Goal: Transaction & Acquisition: Purchase product/service

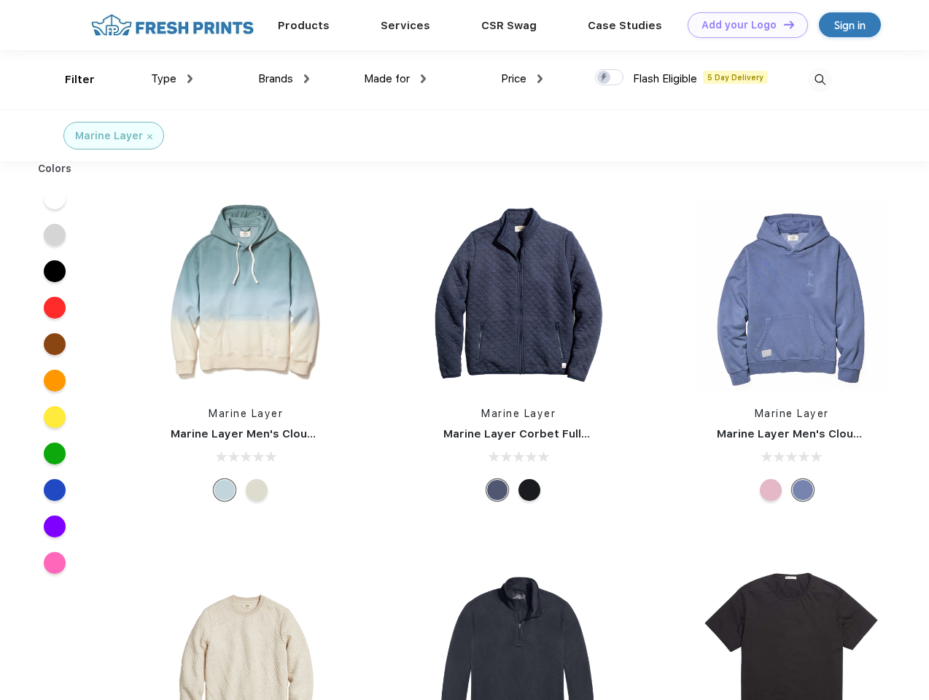
click at [742, 25] on link "Add your Logo Design Tool" at bounding box center [747, 25] width 120 height 26
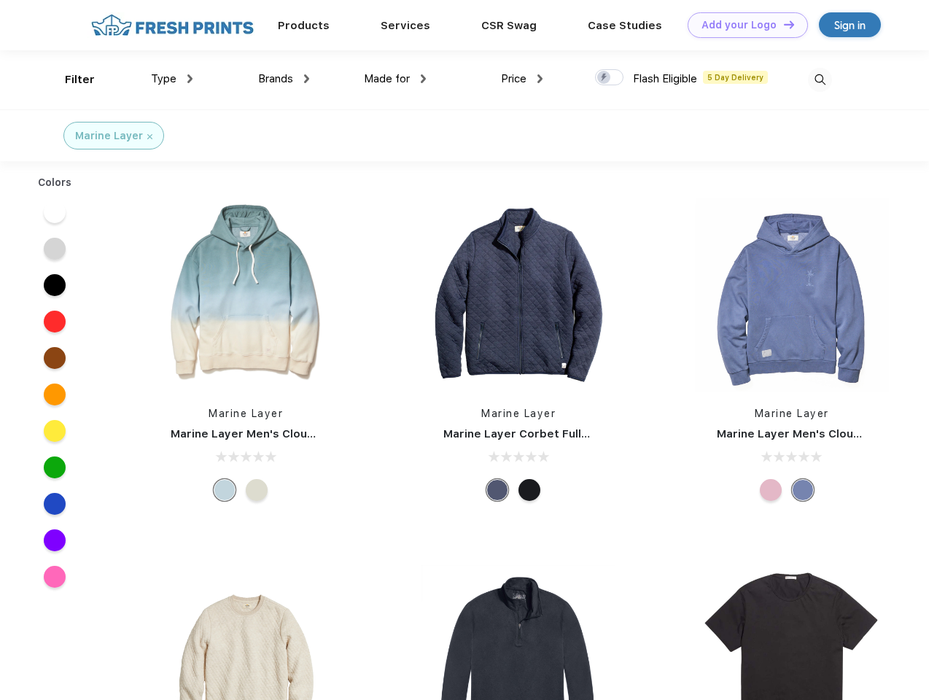
click at [0, 0] on div "Design Tool" at bounding box center [0, 0] width 0 height 0
click at [782, 24] on link "Add your Logo Design Tool" at bounding box center [747, 25] width 120 height 26
click at [70, 79] on div "Filter" at bounding box center [80, 79] width 30 height 17
click at [172, 79] on span "Type" at bounding box center [164, 78] width 26 height 13
click at [284, 79] on span "Brands" at bounding box center [275, 78] width 35 height 13
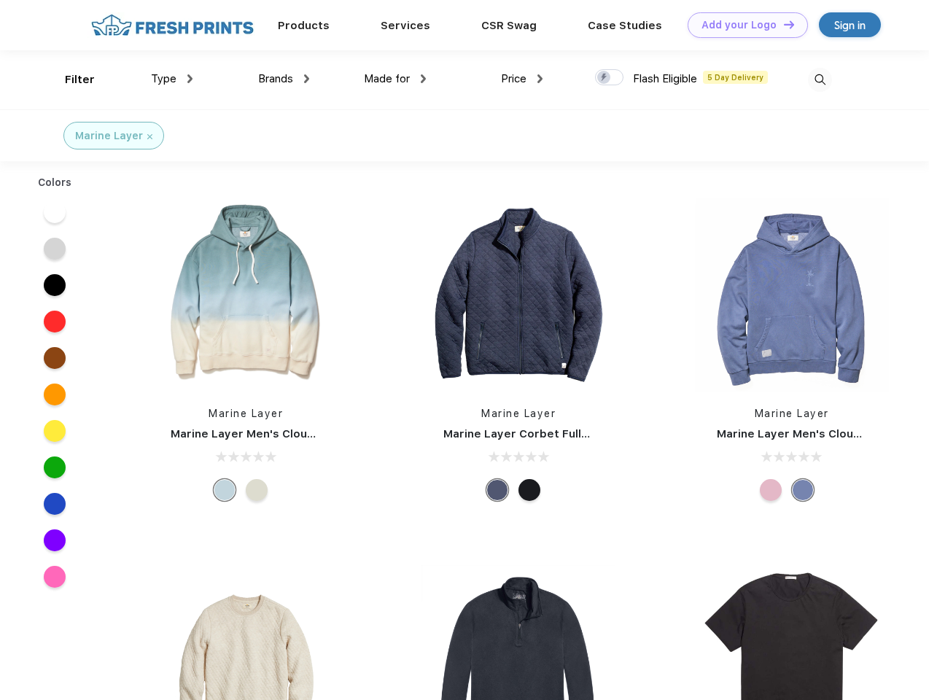
click at [395, 79] on span "Made for" at bounding box center [387, 78] width 46 height 13
click at [522, 79] on span "Price" at bounding box center [514, 78] width 26 height 13
click at [609, 78] on div at bounding box center [609, 77] width 28 height 16
click at [604, 78] on input "checkbox" at bounding box center [599, 73] width 9 height 9
click at [819, 79] on img at bounding box center [820, 80] width 24 height 24
